Goal: Check status: Check status

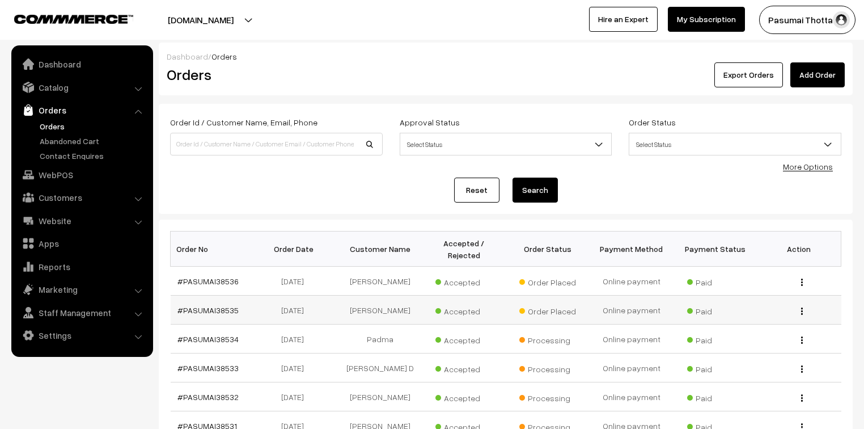
drag, startPoint x: 265, startPoint y: 260, endPoint x: 363, endPoint y: 300, distance: 106.0
drag, startPoint x: 363, startPoint y: 300, endPoint x: 229, endPoint y: 300, distance: 134.4
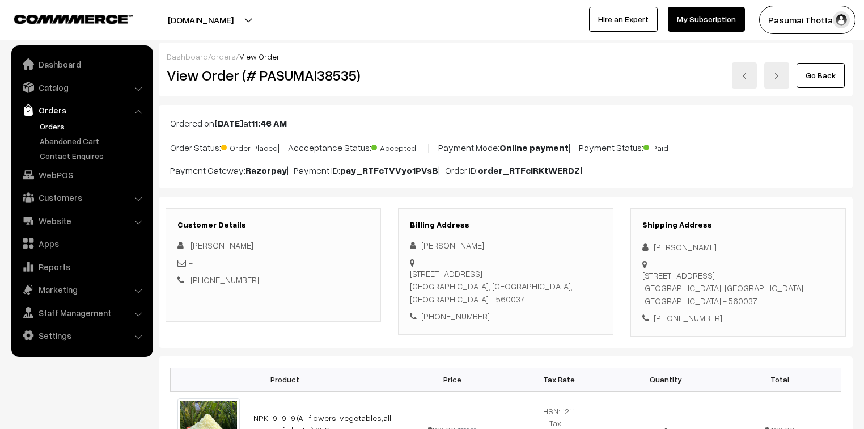
scroll to position [136, 0]
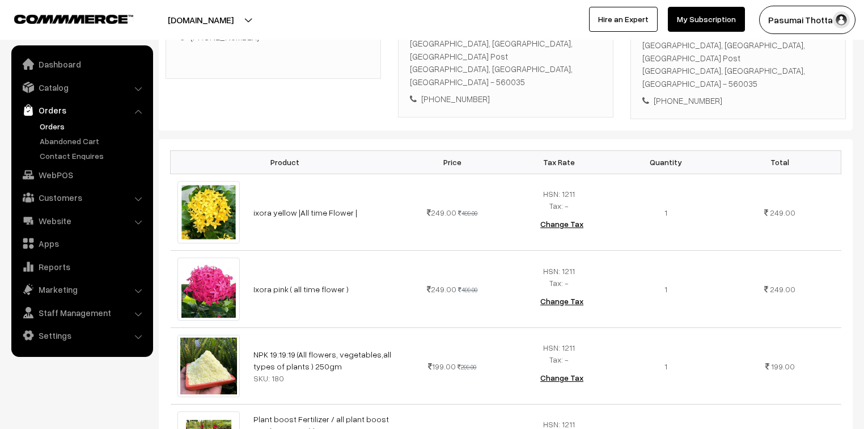
scroll to position [227, 0]
